Goal: Navigation & Orientation: Understand site structure

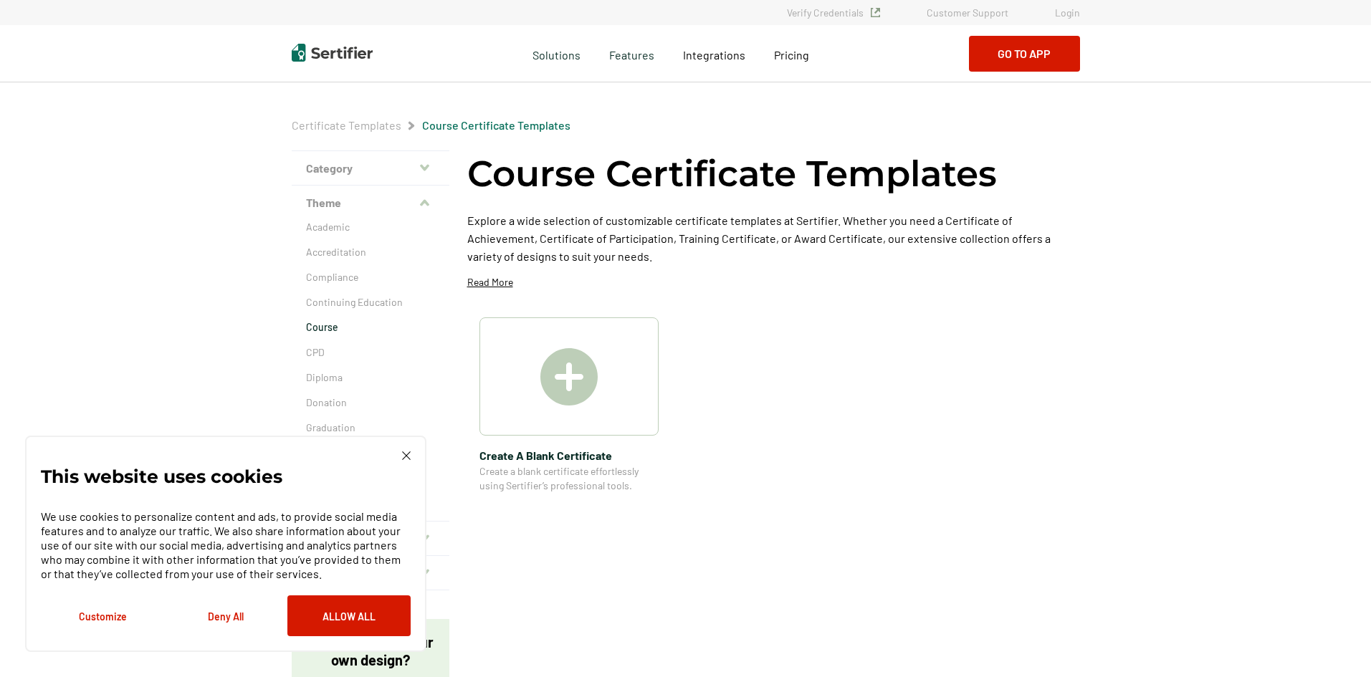
click at [410, 453] on img at bounding box center [406, 455] width 9 height 9
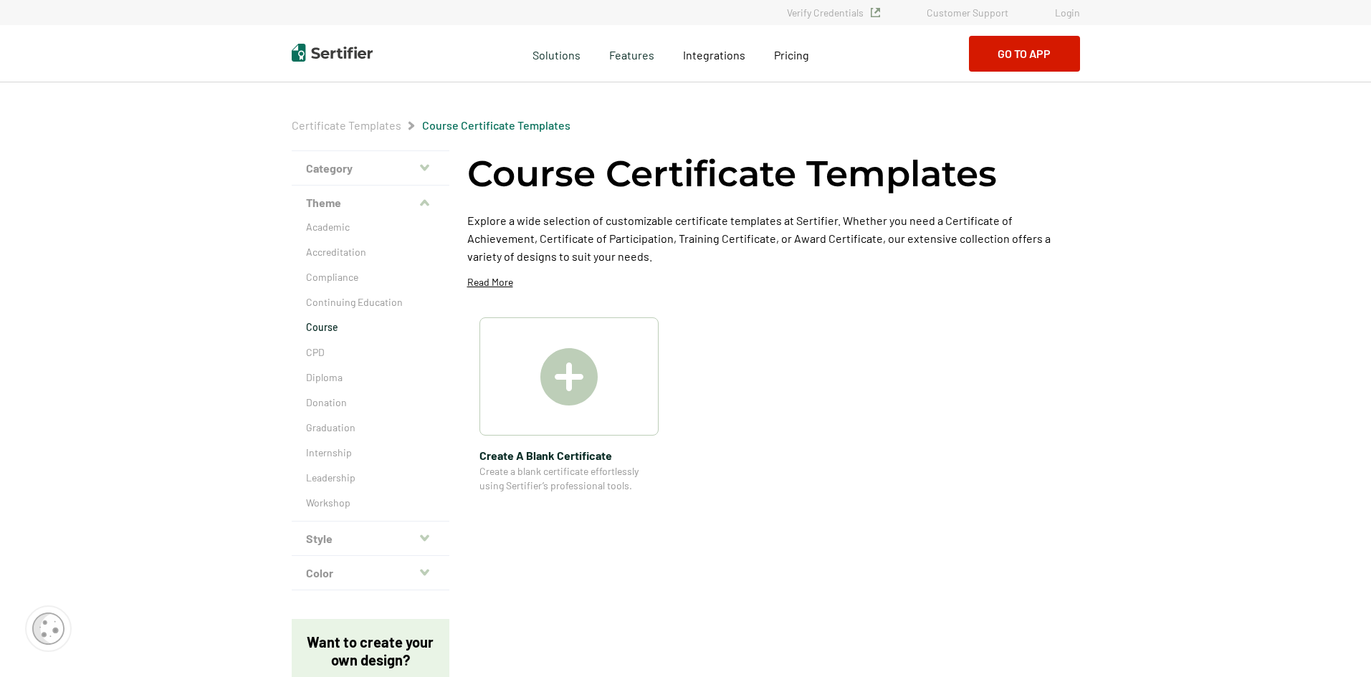
click at [958, 14] on link "Customer Support" at bounding box center [967, 12] width 82 height 12
click at [795, 57] on span "Pricing" at bounding box center [791, 55] width 35 height 14
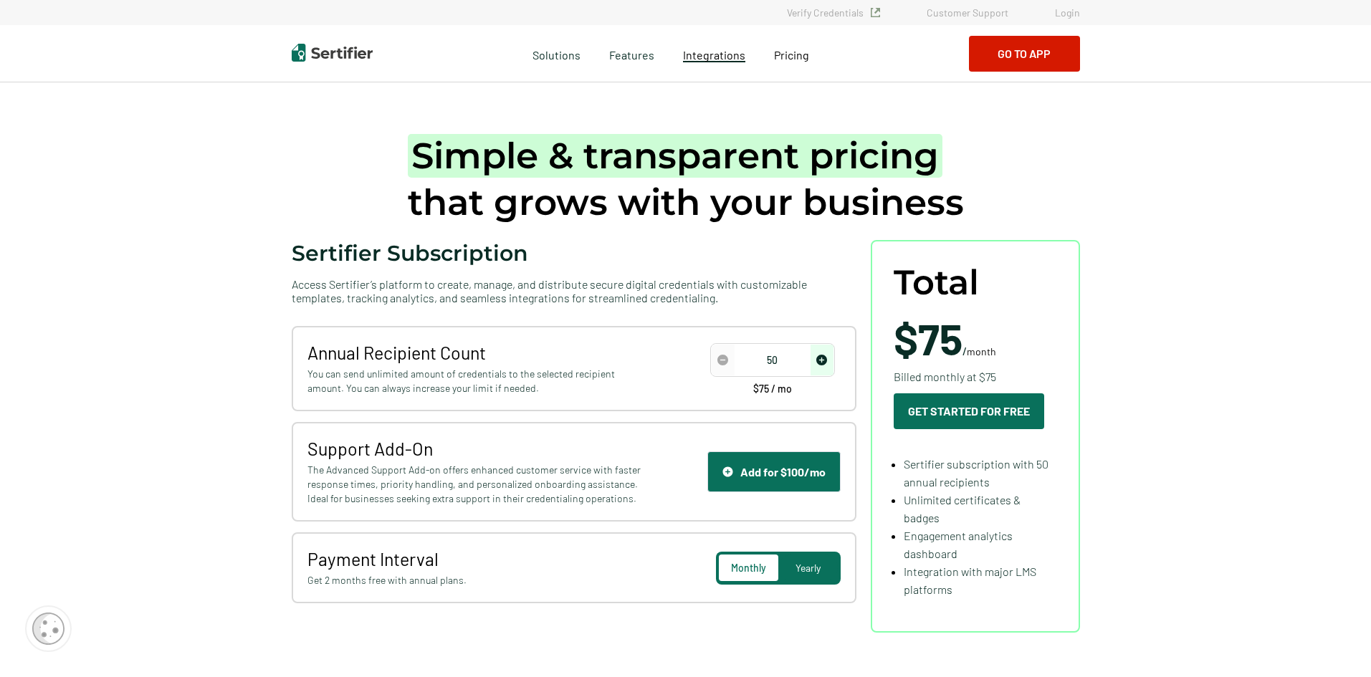
click at [712, 51] on span "Integrations" at bounding box center [714, 55] width 62 height 14
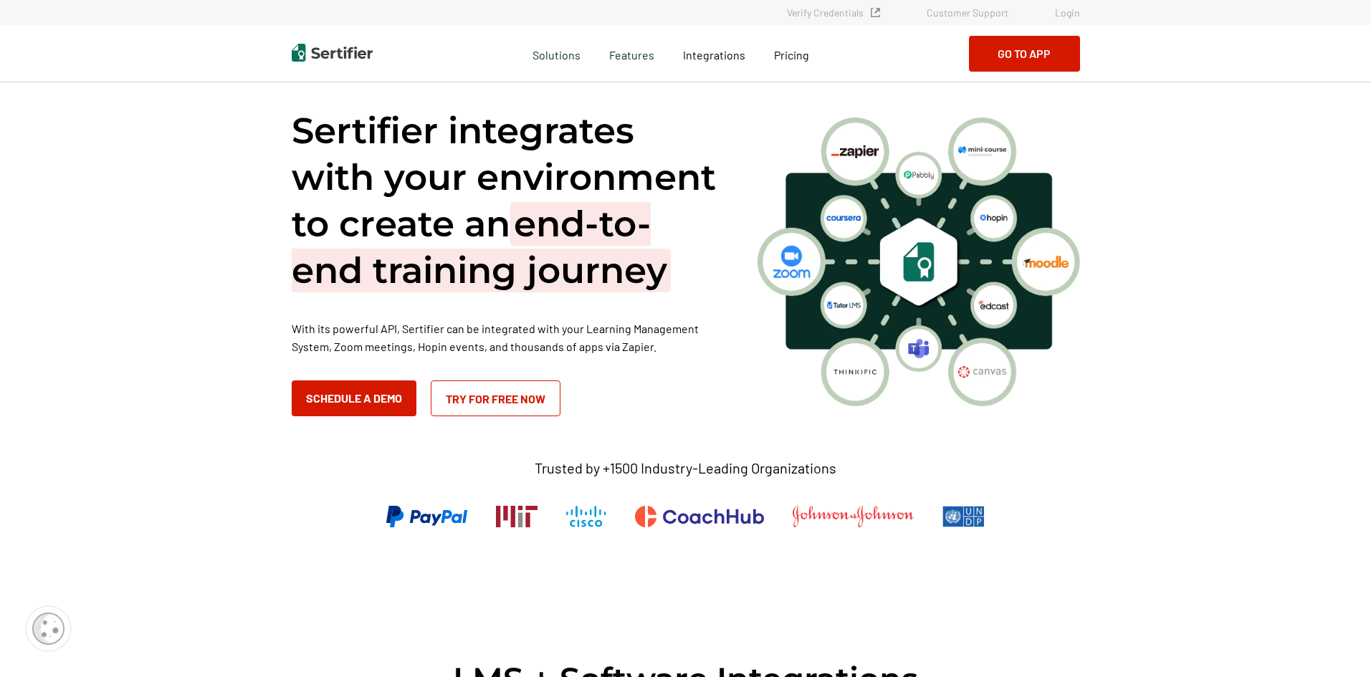
click at [346, 57] on img at bounding box center [332, 53] width 81 height 18
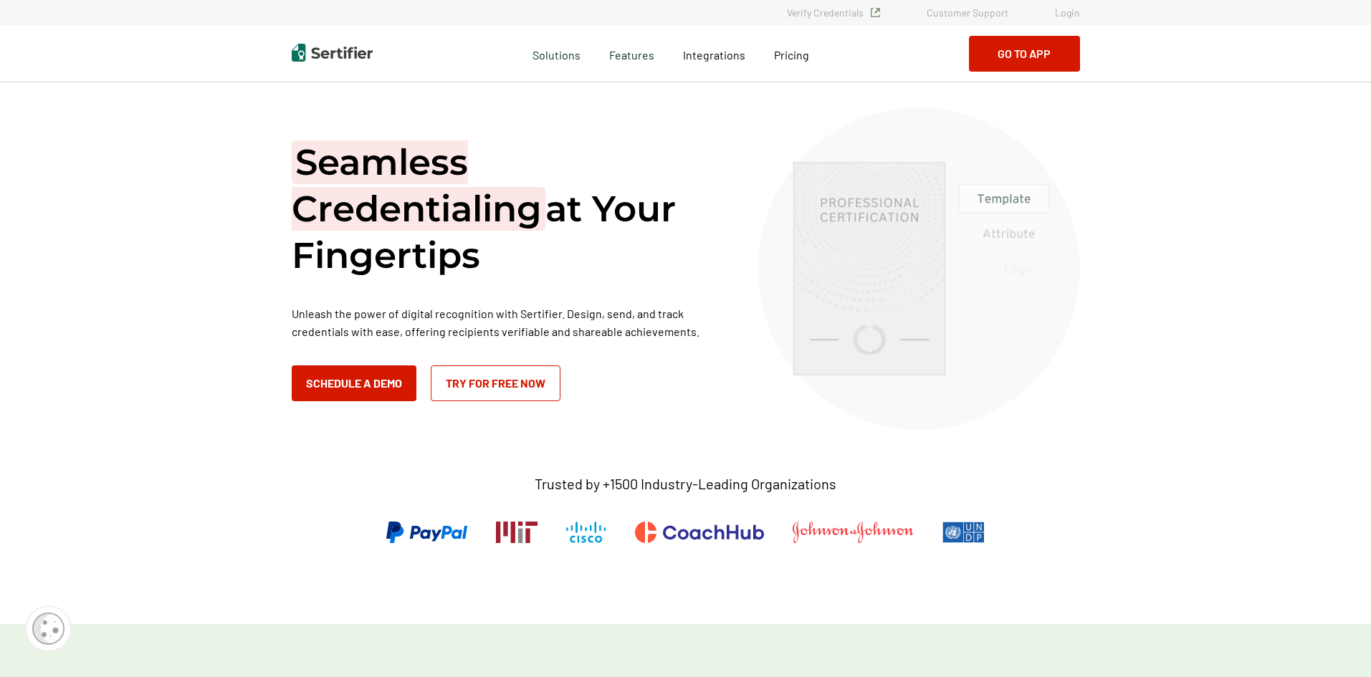
click at [519, 540] on img at bounding box center [517, 532] width 42 height 21
